Goal: Task Accomplishment & Management: Complete application form

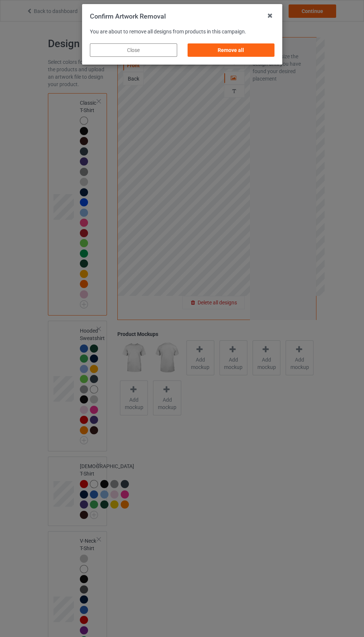
click at [241, 46] on div "Remove all" at bounding box center [230, 49] width 87 height 13
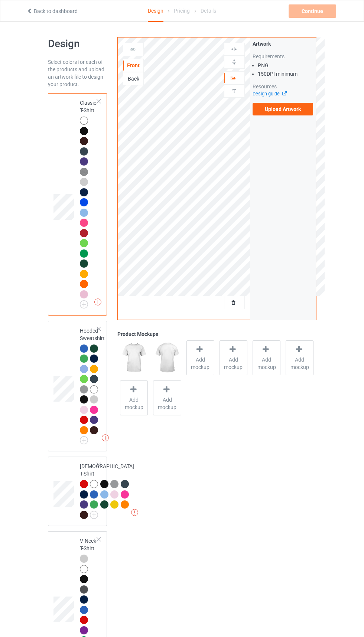
click at [139, 79] on div "Back" at bounding box center [133, 78] width 20 height 7
click at [133, 67] on div "Front" at bounding box center [133, 65] width 20 height 7
click at [282, 113] on label "Upload Artwork" at bounding box center [282, 109] width 61 height 13
click at [0, 0] on input "Upload Artwork" at bounding box center [0, 0] width 0 height 0
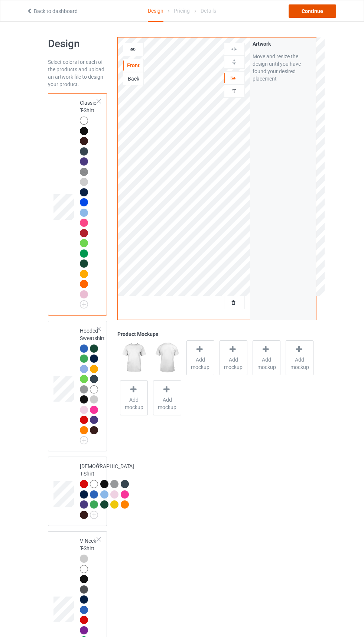
click at [318, 15] on div "Continue" at bounding box center [312, 10] width 48 height 13
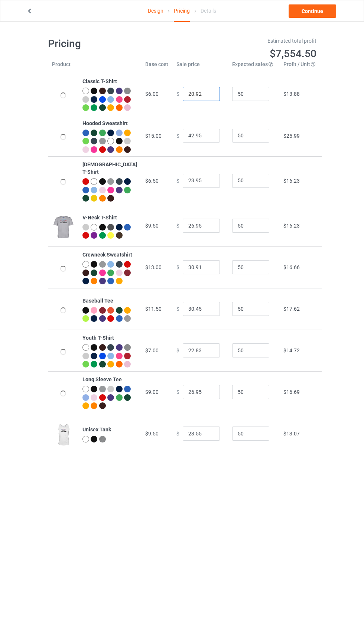
click at [193, 99] on input "20.92" at bounding box center [201, 94] width 37 height 14
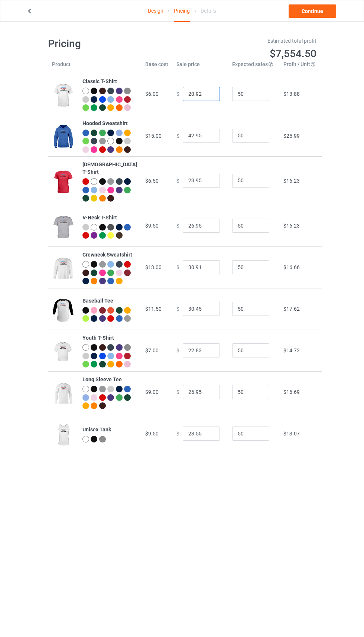
click at [188, 98] on input "20.92" at bounding box center [201, 94] width 37 height 14
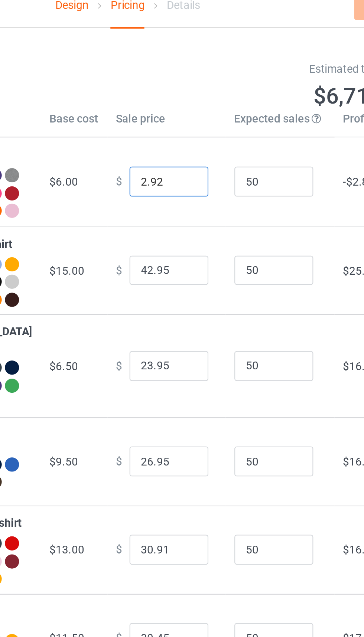
type input "21.92"
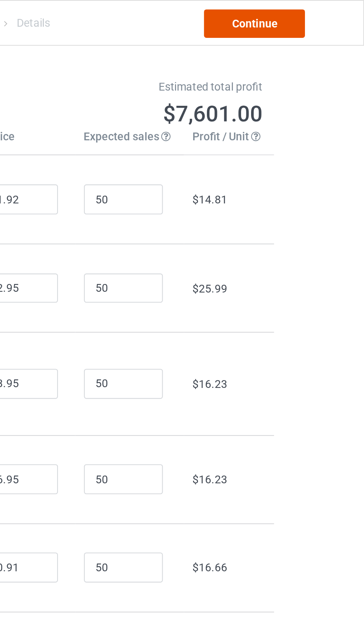
click at [323, 10] on link "Continue" at bounding box center [312, 10] width 48 height 13
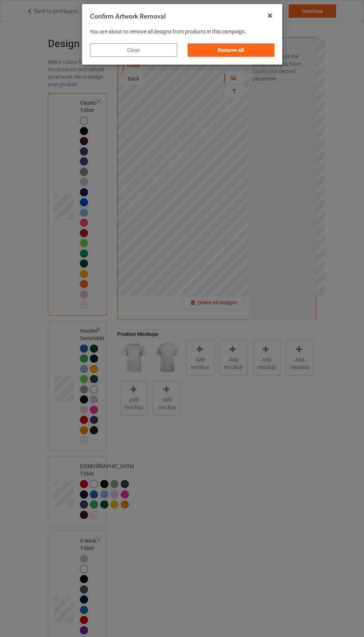
click at [239, 48] on div "Remove all" at bounding box center [230, 49] width 87 height 13
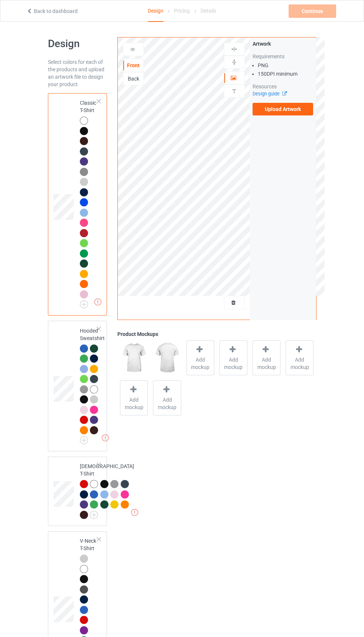
click at [296, 104] on label "Upload Artwork" at bounding box center [282, 109] width 61 height 13
click at [0, 0] on input "Upload Artwork" at bounding box center [0, 0] width 0 height 0
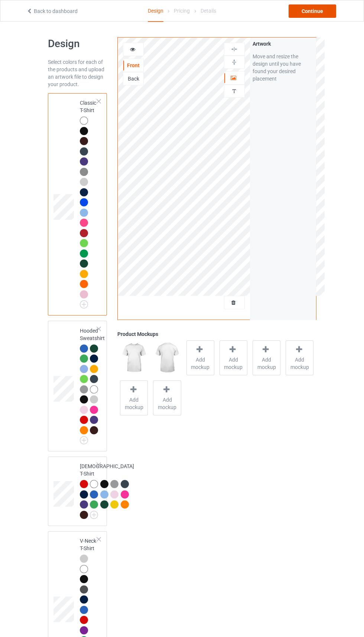
click at [302, 5] on div "Continue" at bounding box center [312, 10] width 48 height 13
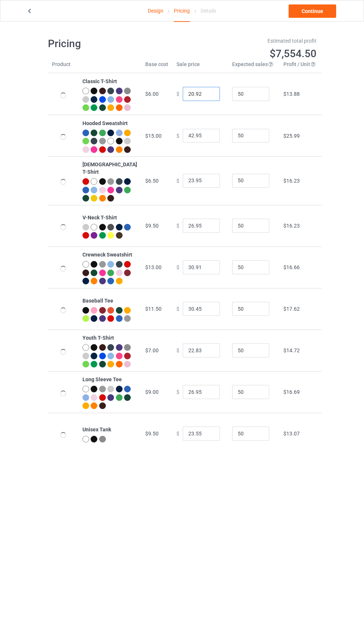
click at [187, 97] on input "20.92" at bounding box center [201, 94] width 37 height 14
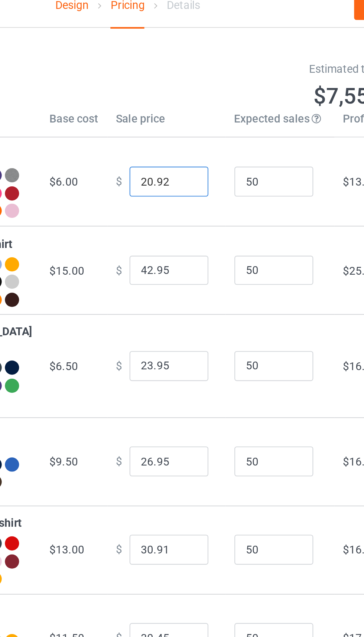
click at [184, 96] on input "20.92" at bounding box center [201, 94] width 37 height 14
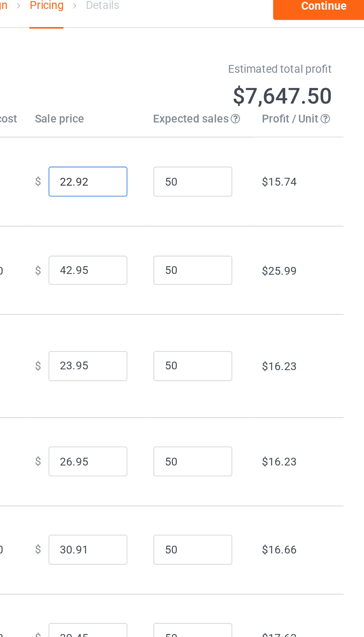
click at [188, 97] on input "22.92" at bounding box center [201, 94] width 37 height 14
type input "22.62"
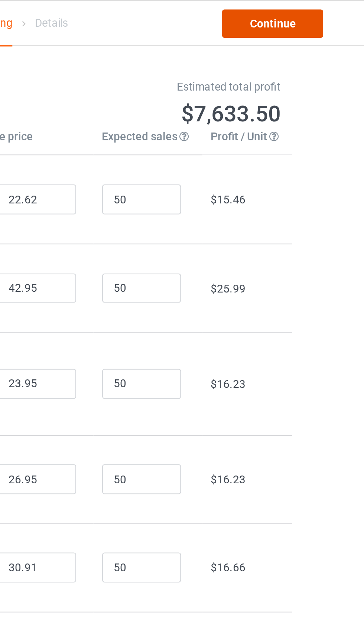
click at [315, 14] on link "Continue" at bounding box center [312, 10] width 48 height 13
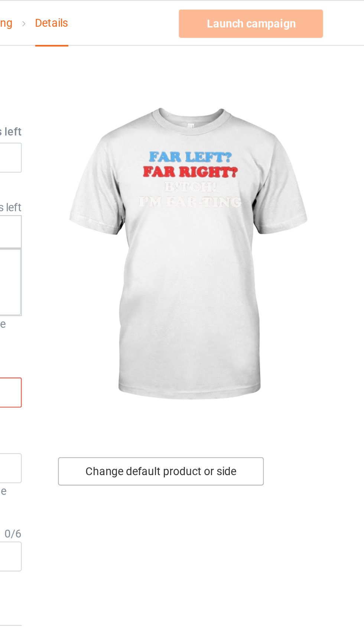
click at [292, 223] on div "Change default product or side" at bounding box center [259, 221] width 97 height 13
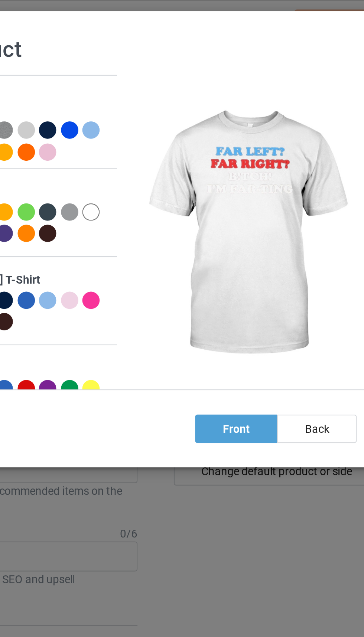
click at [149, 60] on div at bounding box center [152, 61] width 8 height 8
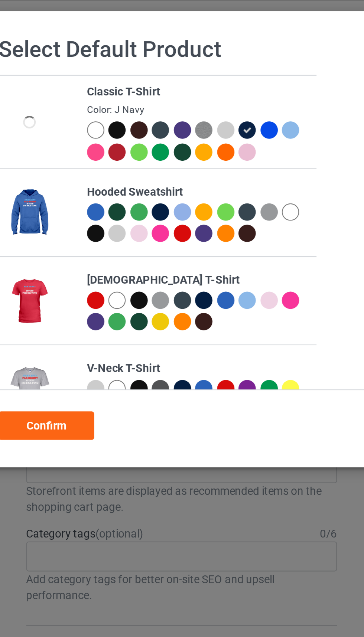
click at [89, 60] on div at bounding box center [90, 61] width 8 height 8
click at [50, 197] on div "Confirm" at bounding box center [57, 200] width 45 height 13
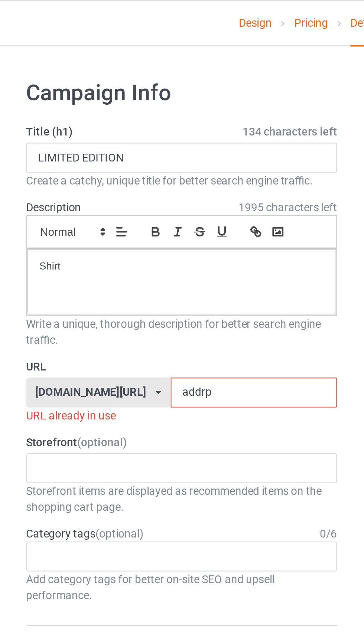
click at [155, 183] on input "addrp" at bounding box center [155, 185] width 78 height 14
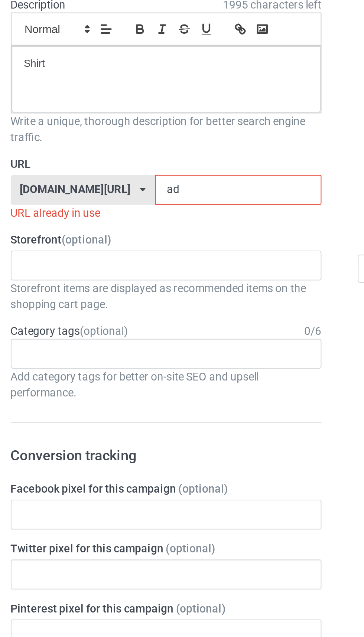
type input "a"
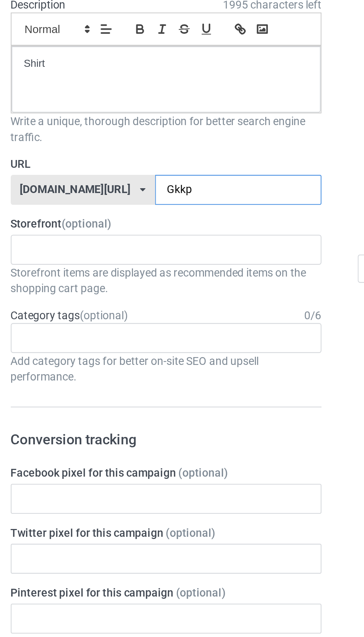
type input "Gkkp1"
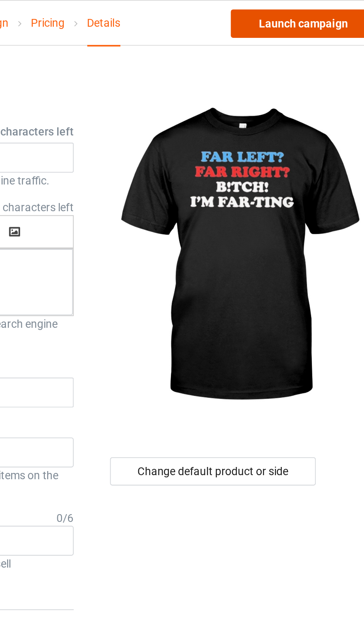
click at [305, 11] on link "Launch campaign" at bounding box center [302, 10] width 68 height 13
